Goal: Task Accomplishment & Management: Use online tool/utility

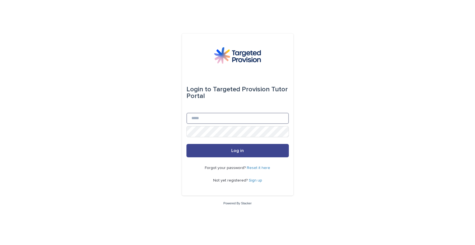
type input "**********"
click at [244, 151] on button "Log in" at bounding box center [237, 150] width 102 height 13
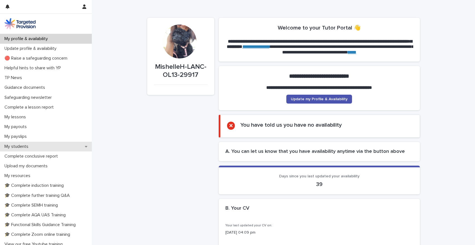
click at [25, 145] on p "My students" at bounding box center [17, 146] width 31 height 5
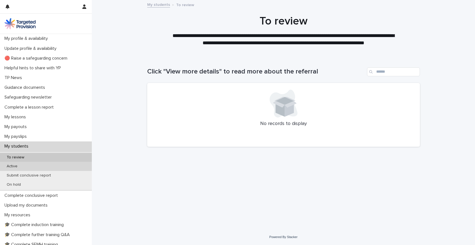
click at [15, 165] on p "Active" at bounding box center [12, 166] width 20 height 5
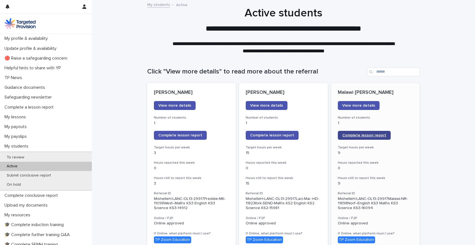
click at [368, 136] on span "Complete lesson report" at bounding box center [364, 135] width 44 height 4
click at [279, 137] on link "Complete lesson report" at bounding box center [271, 135] width 53 height 9
